Goal: Task Accomplishment & Management: Use online tool/utility

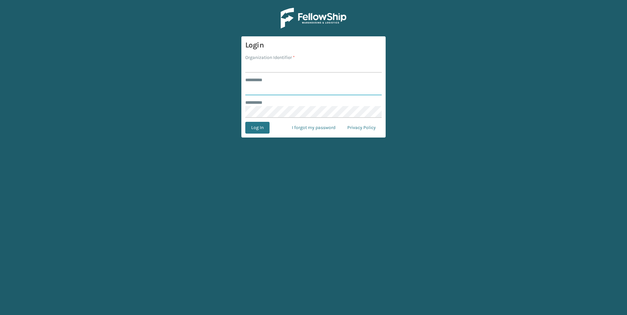
type input "***"
drag, startPoint x: 303, startPoint y: 73, endPoint x: 302, endPoint y: 68, distance: 5.9
click at [303, 73] on form "Login Organization Identifier * ******** * *** ******** * Log In I forgot my pa…" at bounding box center [313, 86] width 144 height 101
click at [302, 68] on input "Organization Identifier *" at bounding box center [313, 67] width 136 height 12
type input "Fellowship - West"
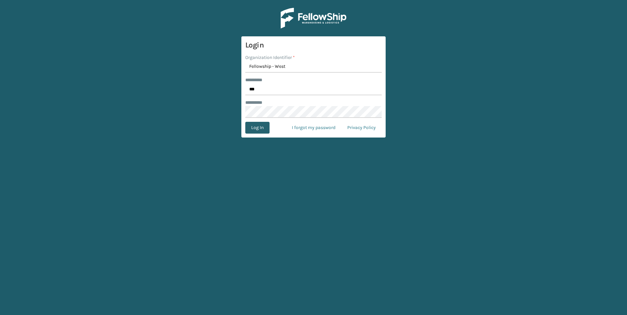
drag, startPoint x: 264, startPoint y: 138, endPoint x: 265, endPoint y: 131, distance: 7.0
click at [264, 138] on main "Login Organization Identifier * Fellowship - West ******** * *** ******** * Log…" at bounding box center [313, 157] width 627 height 315
click at [265, 131] on button "Log In" at bounding box center [257, 128] width 24 height 12
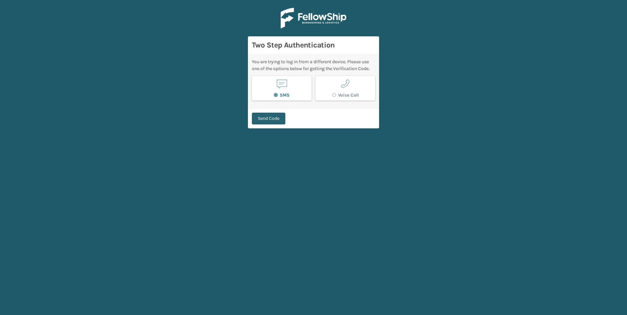
click at [274, 120] on button "Send Code" at bounding box center [268, 119] width 33 height 12
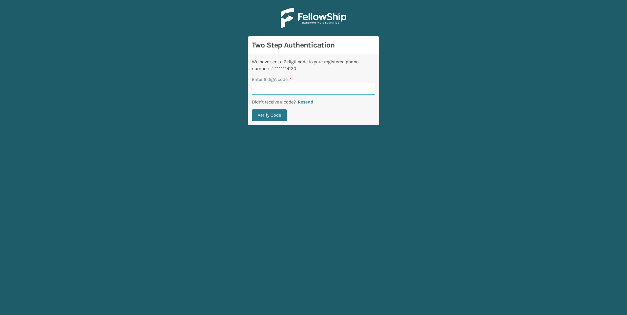
click at [290, 90] on input "Enter 6 digit code: *" at bounding box center [313, 89] width 123 height 12
type input "156628"
click at [252, 109] on button "Verify Code" at bounding box center [269, 115] width 35 height 12
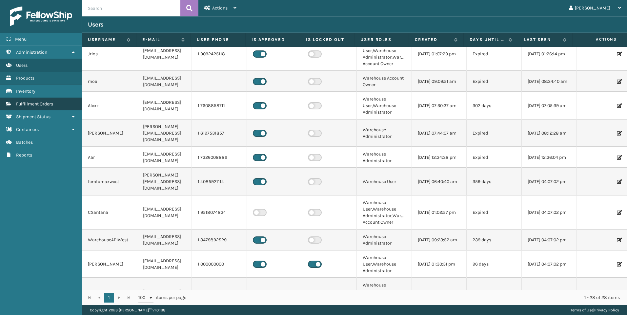
scroll to position [66, 0]
click at [31, 98] on link "Fulfillment Orders" at bounding box center [41, 104] width 82 height 13
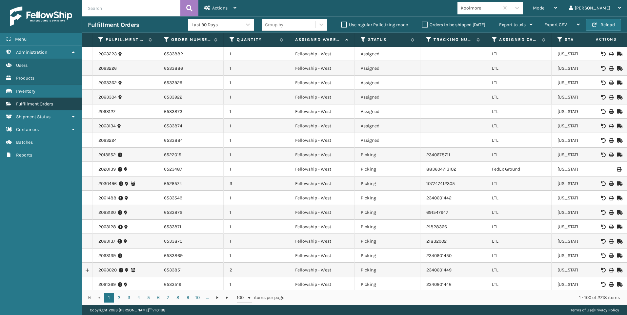
click at [29, 102] on span "Fulfillment Orders" at bounding box center [34, 104] width 37 height 6
click at [500, 5] on div "Koolmore" at bounding box center [480, 8] width 39 height 7
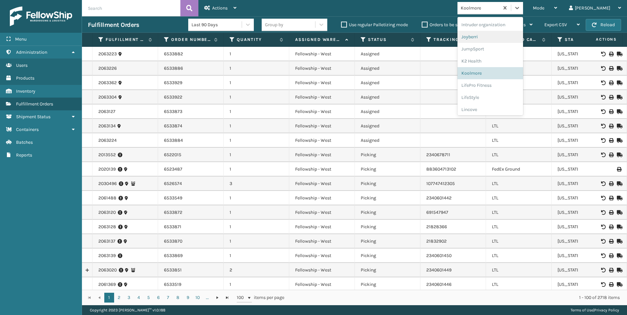
scroll to position [197, 0]
click at [520, 59] on div "Koolmore" at bounding box center [490, 58] width 66 height 12
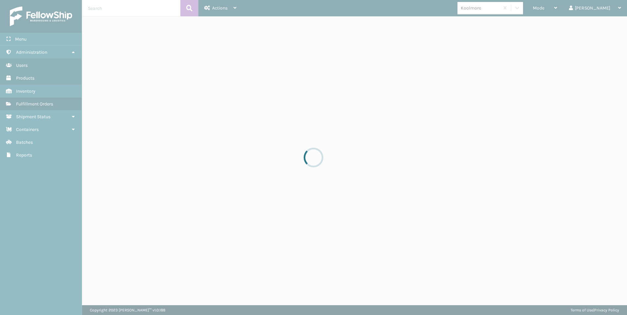
click at [557, 10] on div at bounding box center [313, 157] width 627 height 315
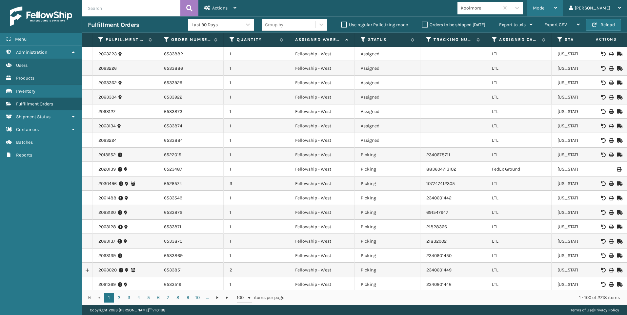
click at [562, 9] on div "Mode Regular Mode Picking Mode Labeling Mode Exit Scan Mode" at bounding box center [545, 8] width 36 height 16
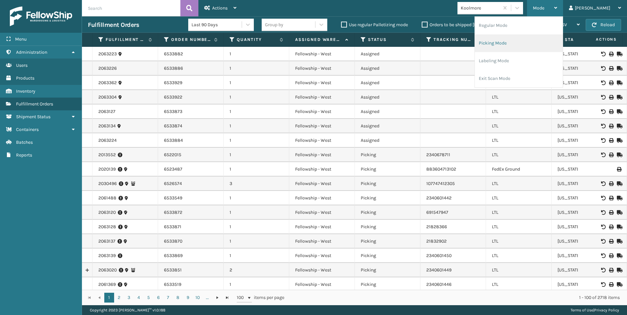
click at [532, 40] on li "Picking Mode" at bounding box center [519, 43] width 88 height 18
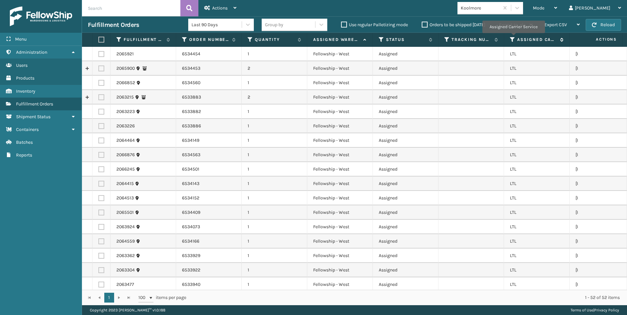
click at [511, 38] on icon at bounding box center [512, 40] width 5 height 6
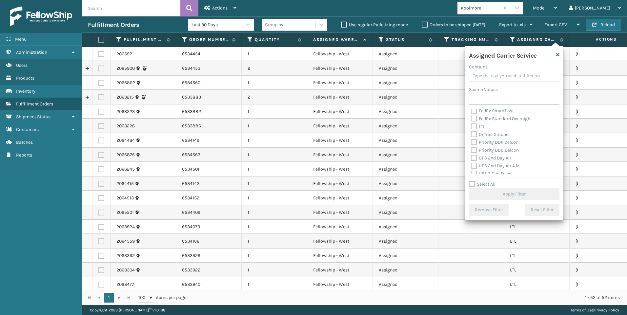
scroll to position [66, 0]
click at [478, 144] on label "LTL" at bounding box center [478, 142] width 14 height 6
click at [471, 142] on input "LTL" at bounding box center [471, 140] width 0 height 4
checkbox input "true"
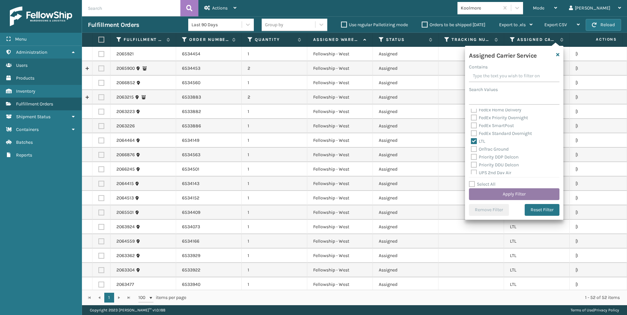
click at [494, 195] on button "Apply Filter" at bounding box center [514, 194] width 90 height 12
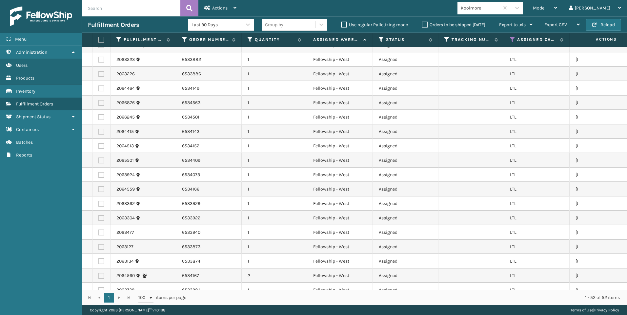
scroll to position [0, 0]
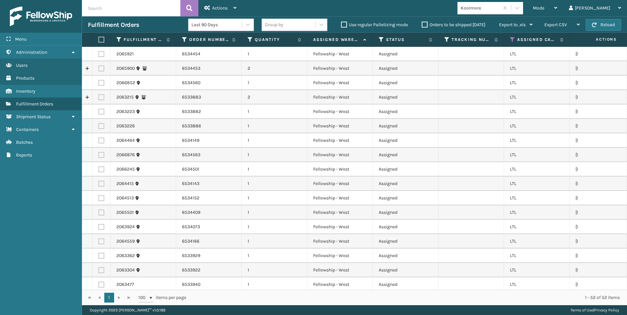
click at [109, 36] on th at bounding box center [101, 40] width 18 height 14
click at [101, 37] on label at bounding box center [100, 40] width 4 height 6
click at [99, 38] on input "checkbox" at bounding box center [98, 40] width 0 height 4
checkbox input "true"
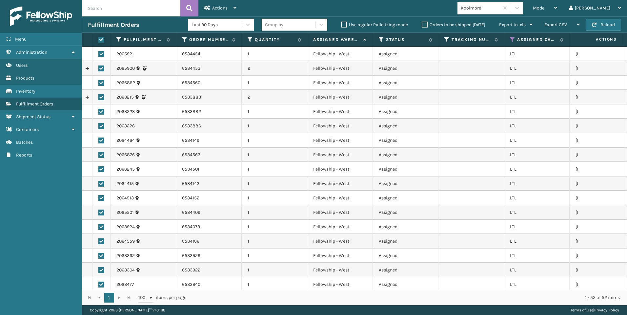
checkbox input "true"
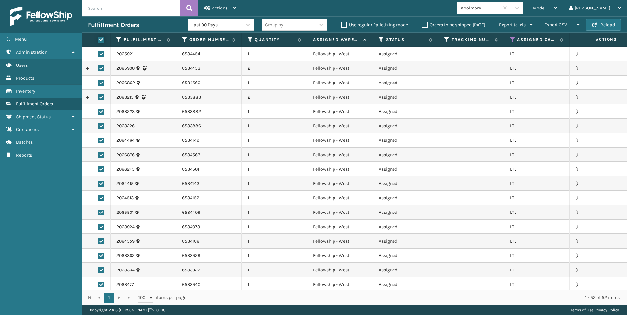
checkbox input "true"
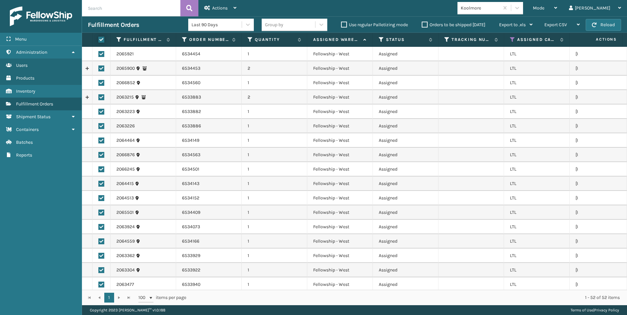
checkbox input "true"
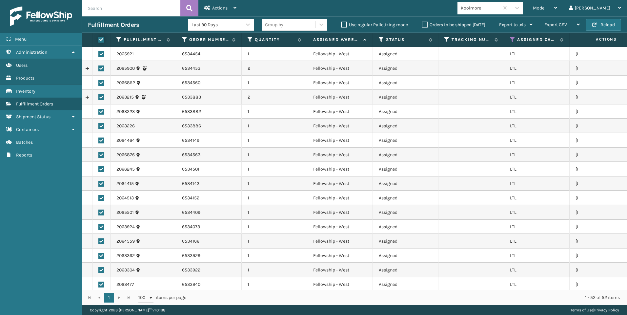
checkbox input "true"
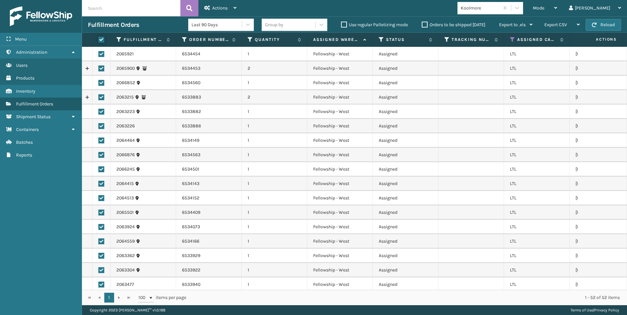
checkbox input "true"
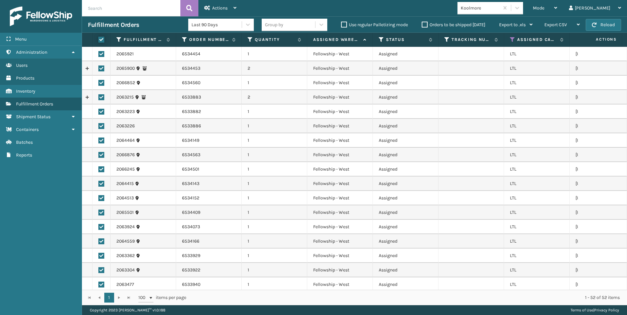
checkbox input "true"
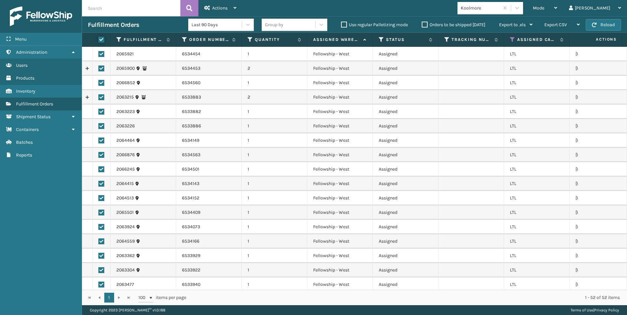
checkbox input "true"
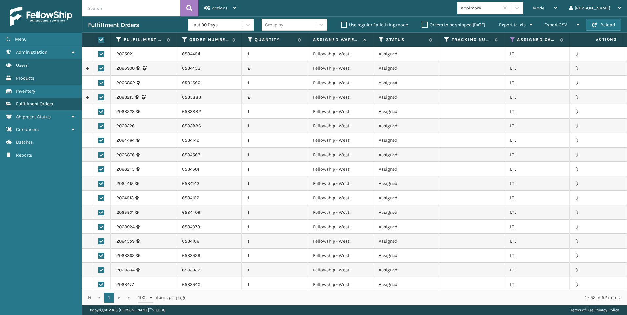
checkbox input "true"
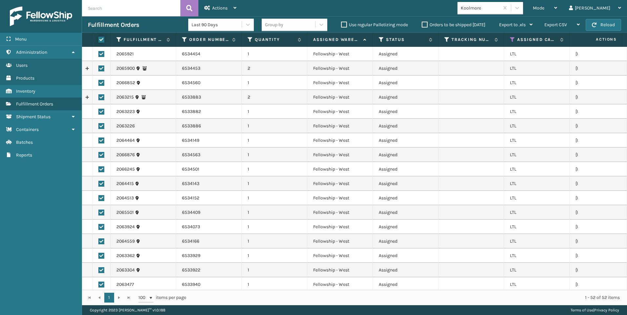
checkbox input "true"
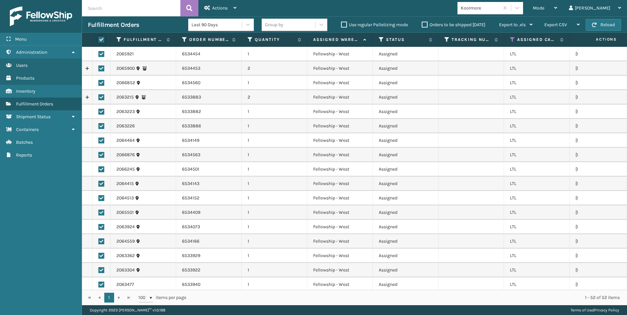
checkbox input "true"
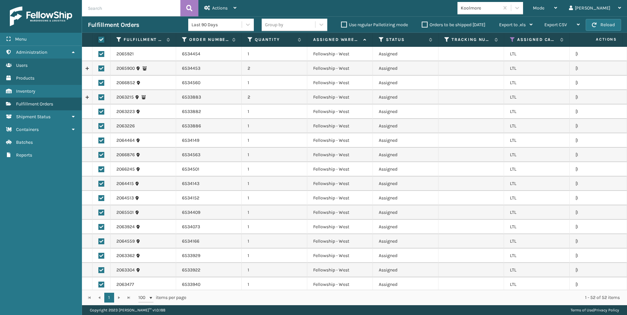
checkbox input "true"
click at [234, 0] on div "Actions" at bounding box center [220, 8] width 32 height 16
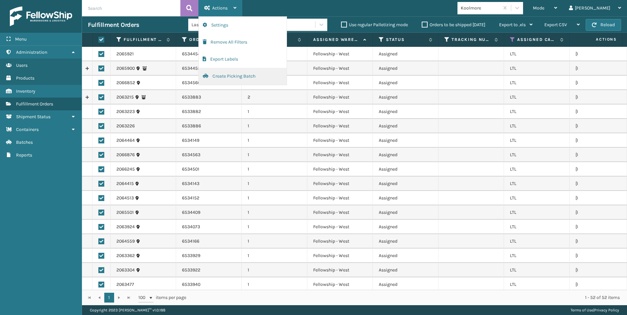
click at [239, 69] on button "Create Picking Batch" at bounding box center [243, 76] width 88 height 17
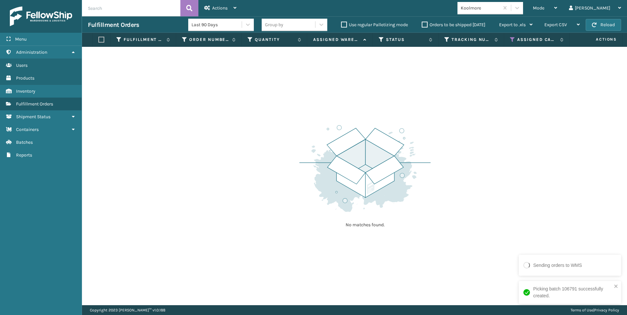
click at [500, 10] on div "Koolmore" at bounding box center [480, 8] width 39 height 7
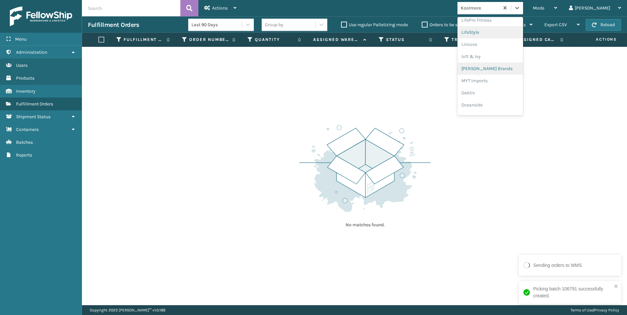
scroll to position [317, 0]
click at [507, 97] on div "SleepGeekz" at bounding box center [490, 96] width 66 height 12
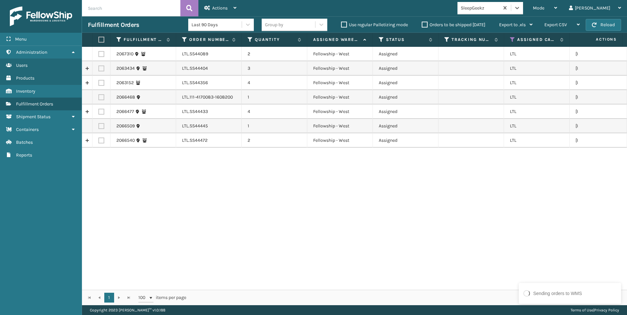
click at [102, 39] on label at bounding box center [100, 40] width 4 height 6
click at [99, 39] on input "checkbox" at bounding box center [98, 40] width 0 height 4
checkbox input "true"
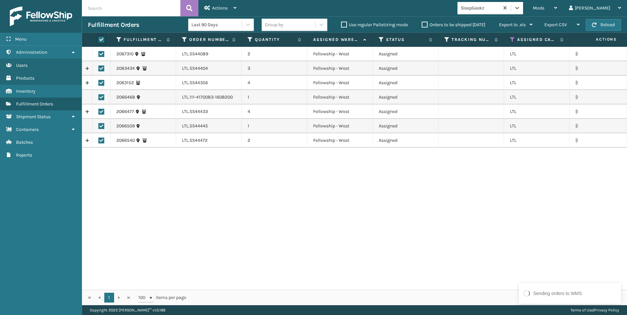
checkbox input "true"
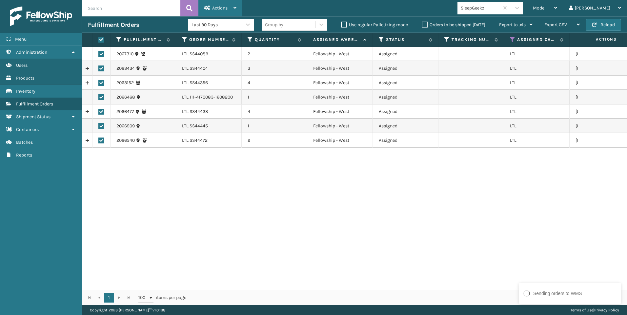
click at [221, 6] on span "Actions" at bounding box center [219, 8] width 15 height 6
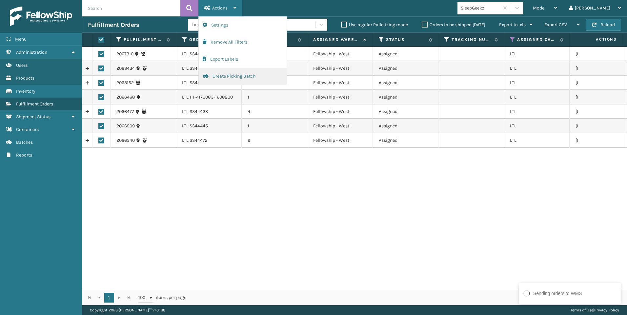
click at [247, 73] on button "Create Picking Batch" at bounding box center [243, 76] width 88 height 17
